Goal: Entertainment & Leisure: Consume media (video, audio)

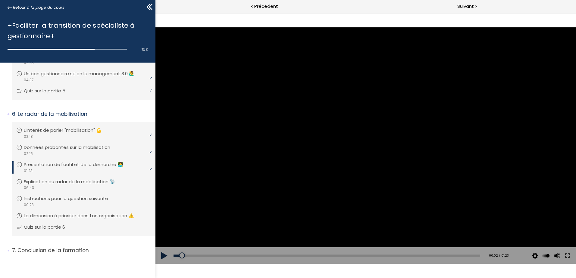
click at [165, 258] on button at bounding box center [164, 255] width 18 height 17
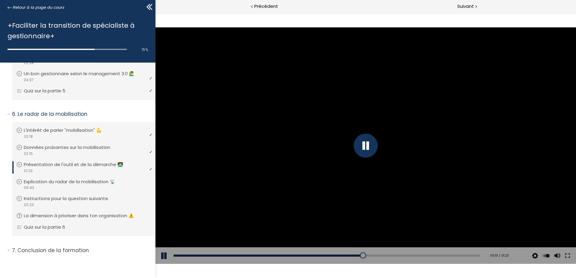
click at [165, 258] on button at bounding box center [164, 255] width 18 height 17
click at [162, 255] on button at bounding box center [164, 255] width 18 height 17
click at [160, 257] on button at bounding box center [164, 255] width 18 height 17
